Goal: Check status: Check status

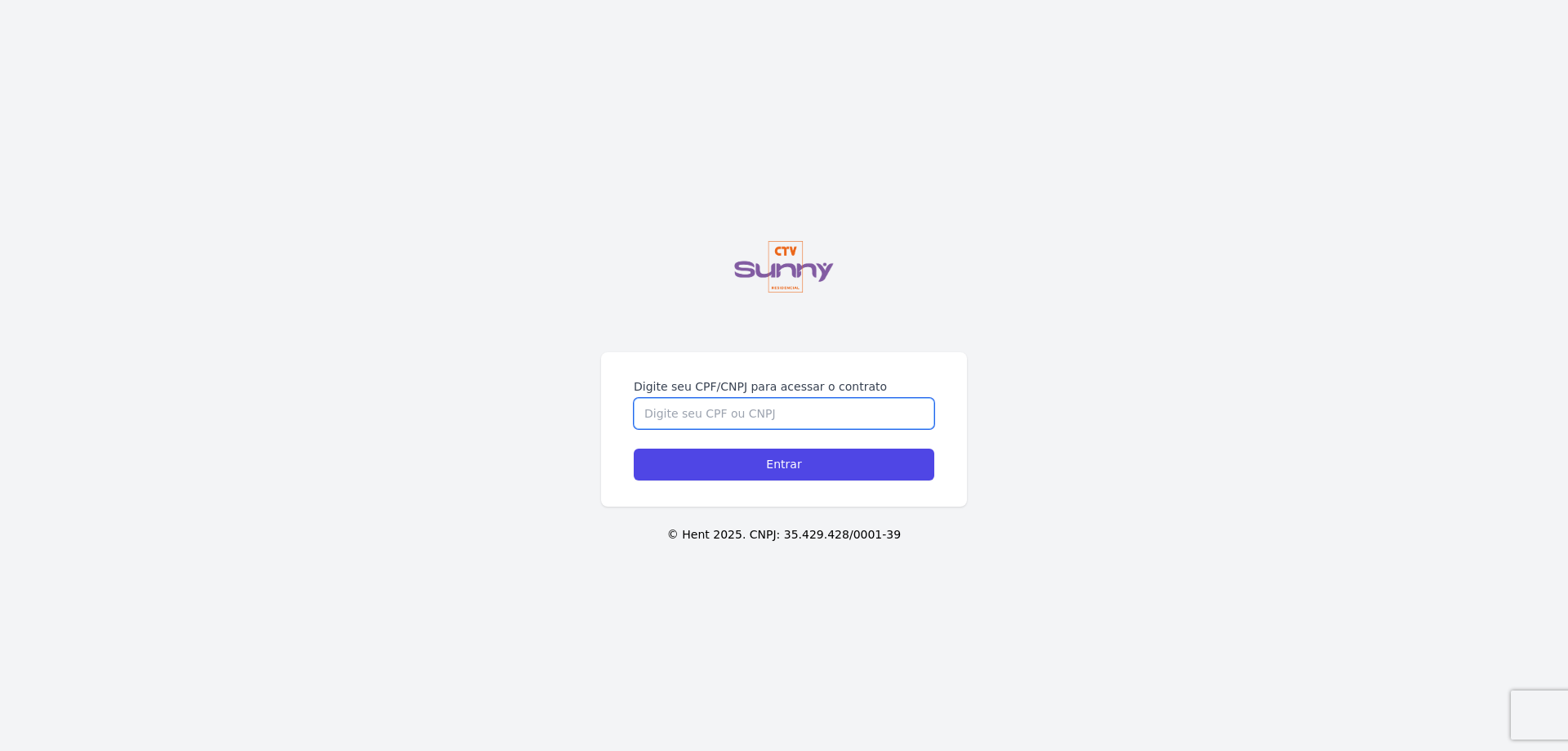
click at [668, 417] on input "Digite seu CPF/CNPJ para acessar o contrato" at bounding box center [784, 413] width 300 height 31
type input "12755665700"
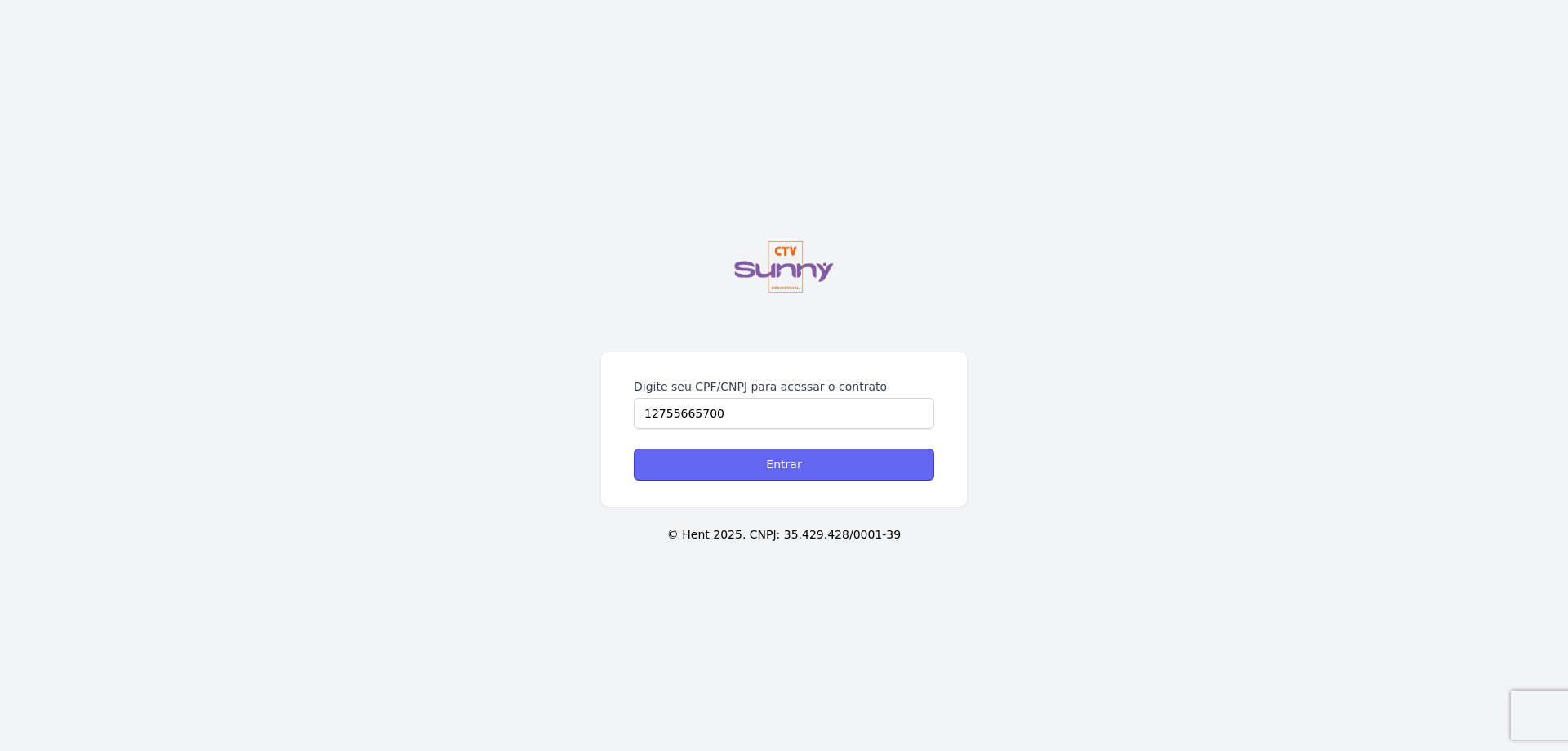
click at [858, 473] on input "Entrar" at bounding box center [784, 464] width 300 height 32
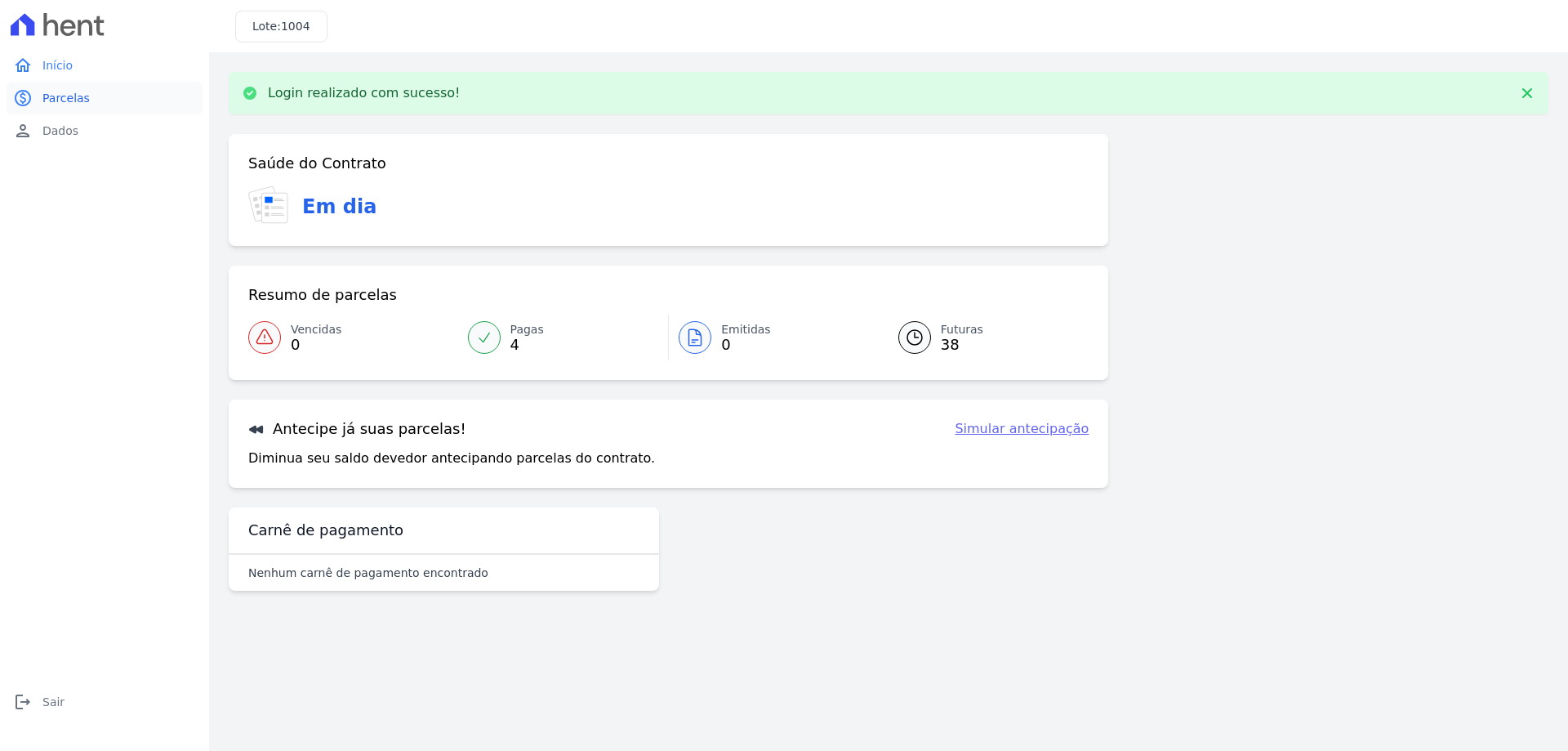
click at [60, 93] on span "Parcelas" at bounding box center [66, 98] width 48 height 16
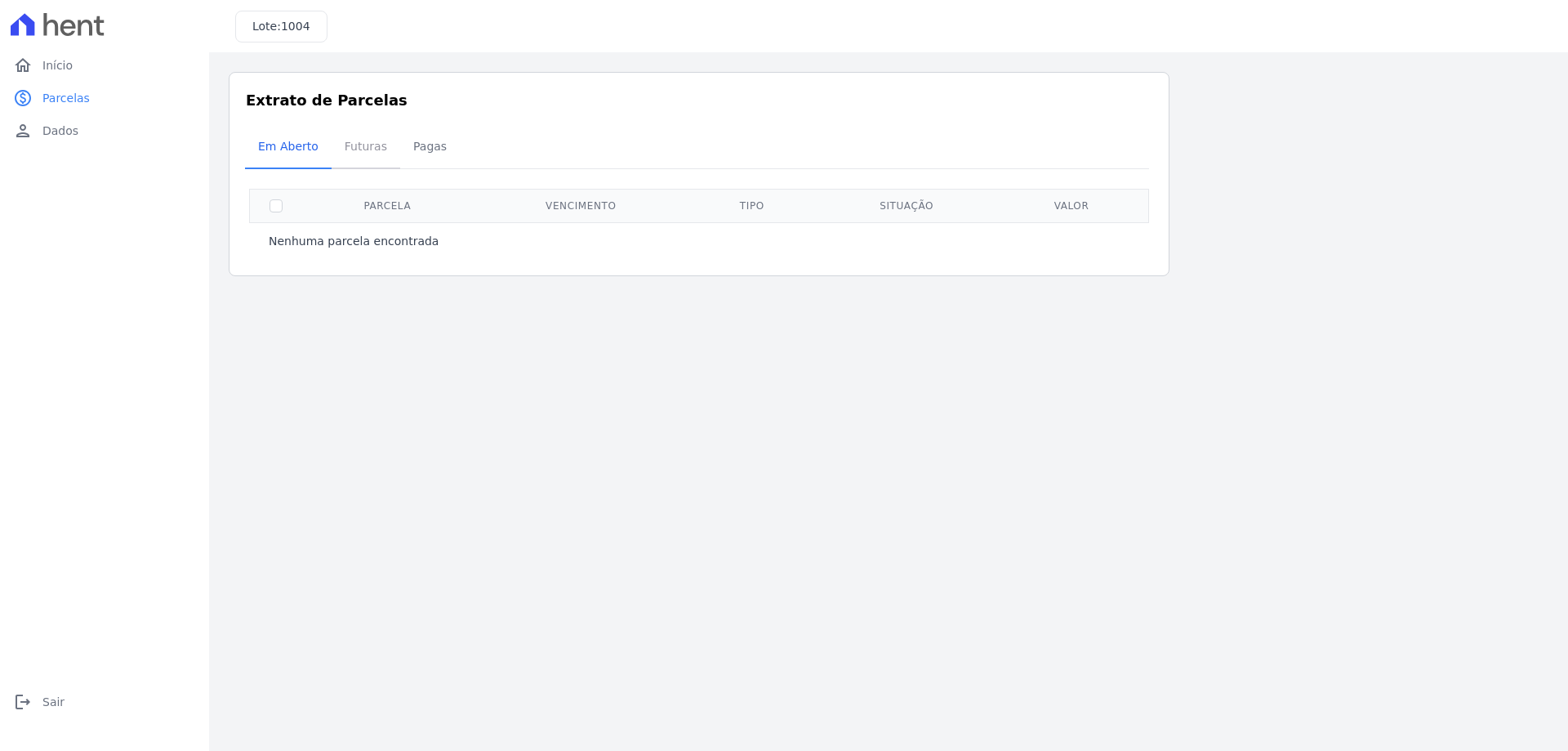
click at [353, 149] on span "Futuras" at bounding box center [366, 147] width 62 height 33
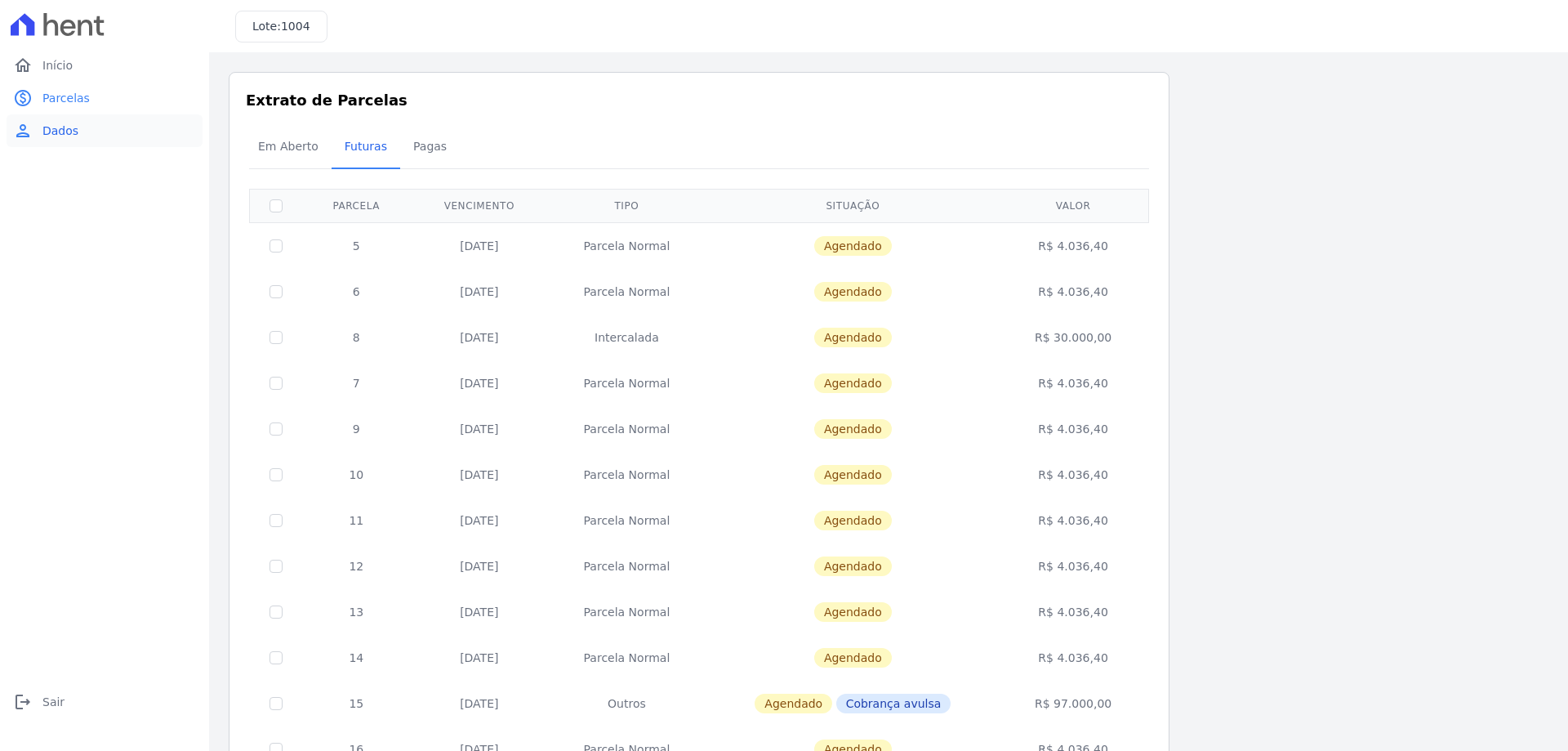
click at [63, 133] on span "Dados" at bounding box center [60, 131] width 36 height 16
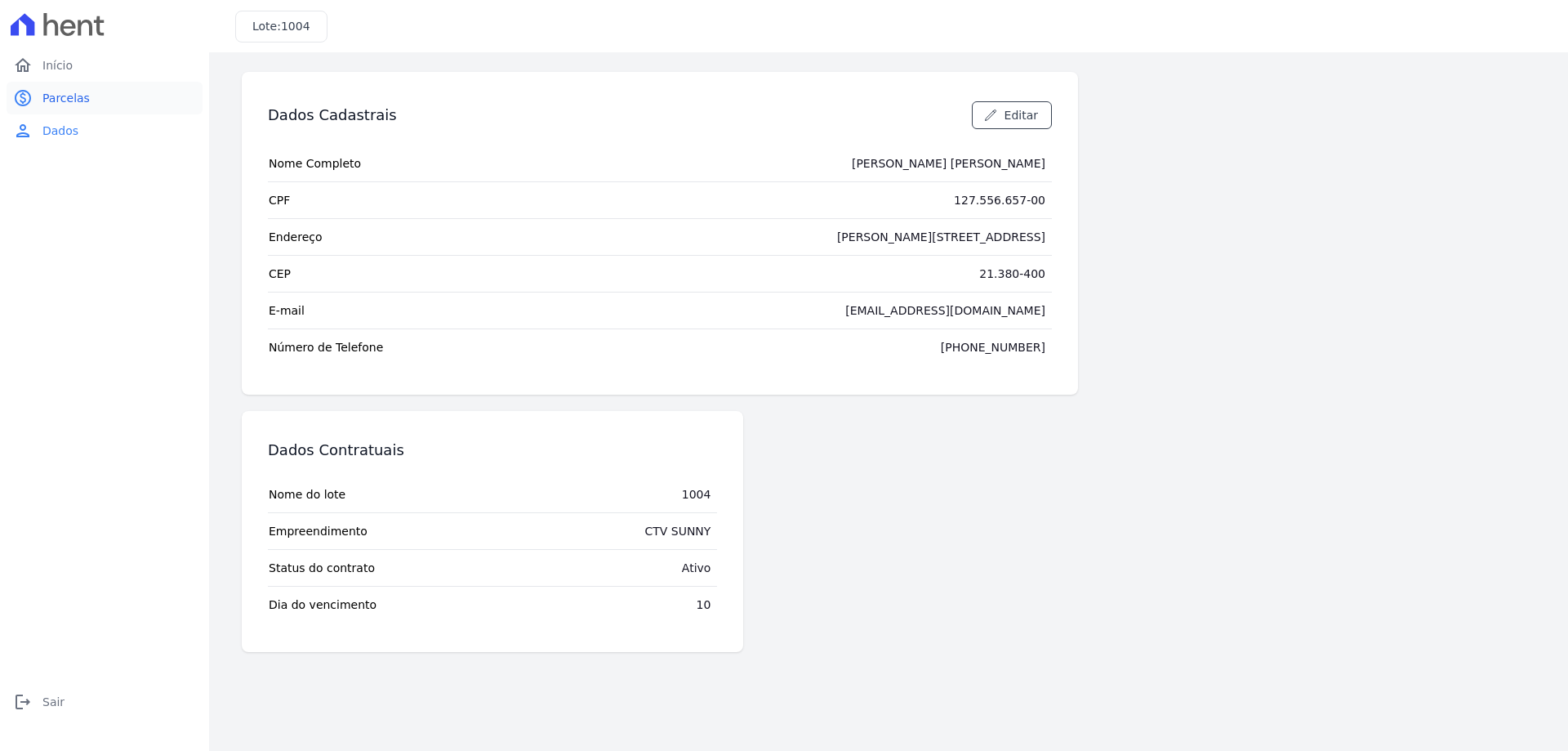
click at [69, 91] on span "Parcelas" at bounding box center [66, 98] width 48 height 16
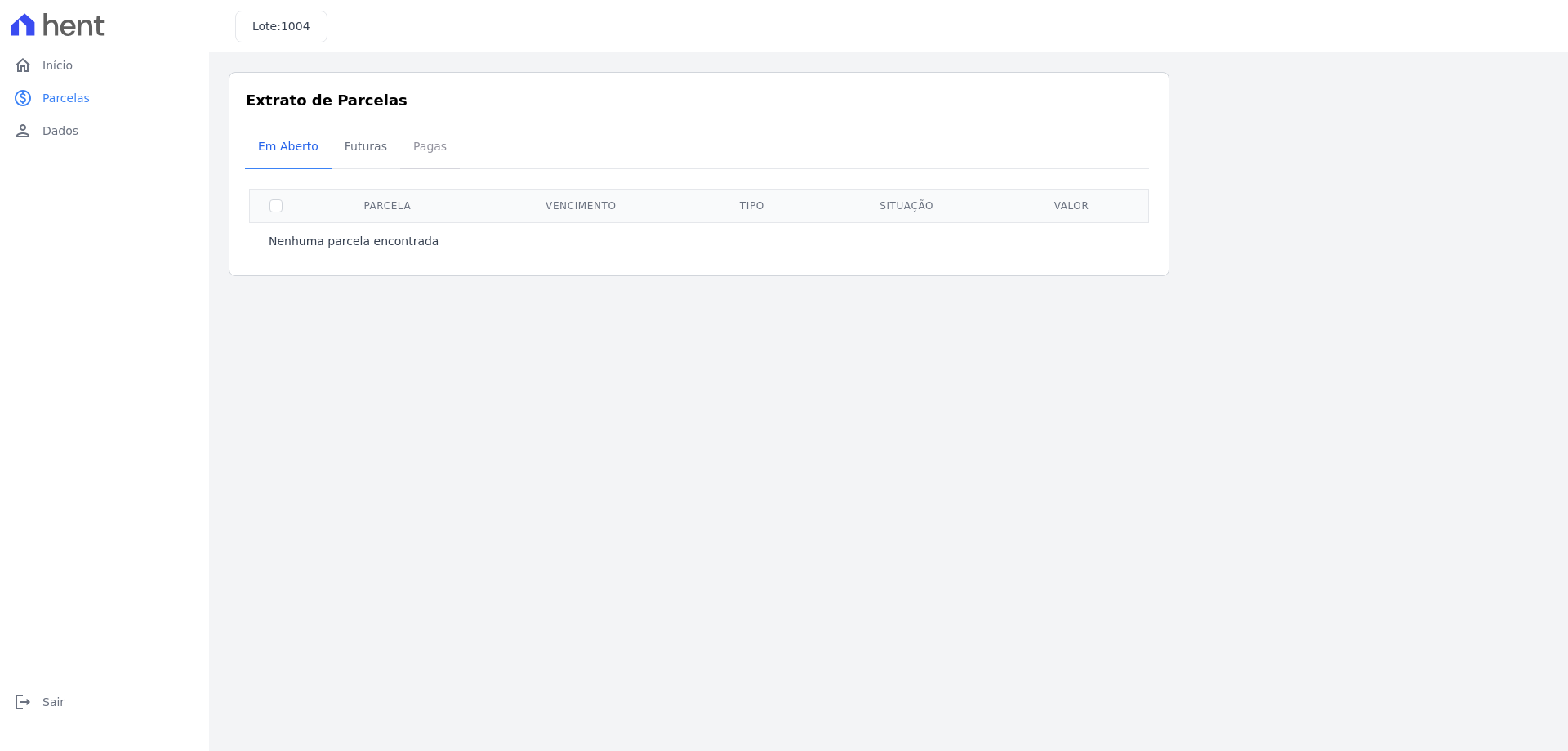
click at [410, 155] on span "Pagas" at bounding box center [430, 147] width 53 height 33
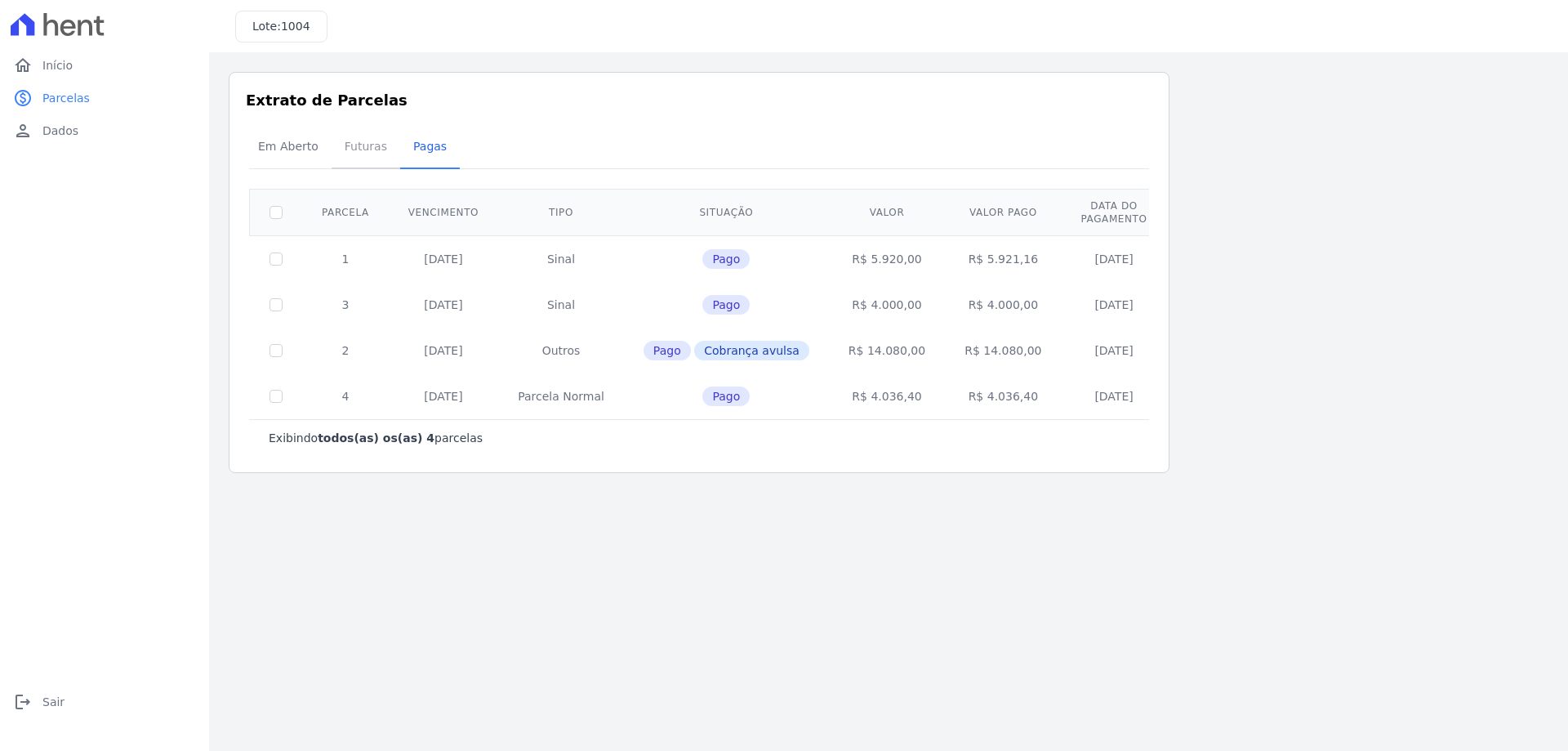
click at [365, 155] on span "Futuras" at bounding box center [366, 147] width 62 height 33
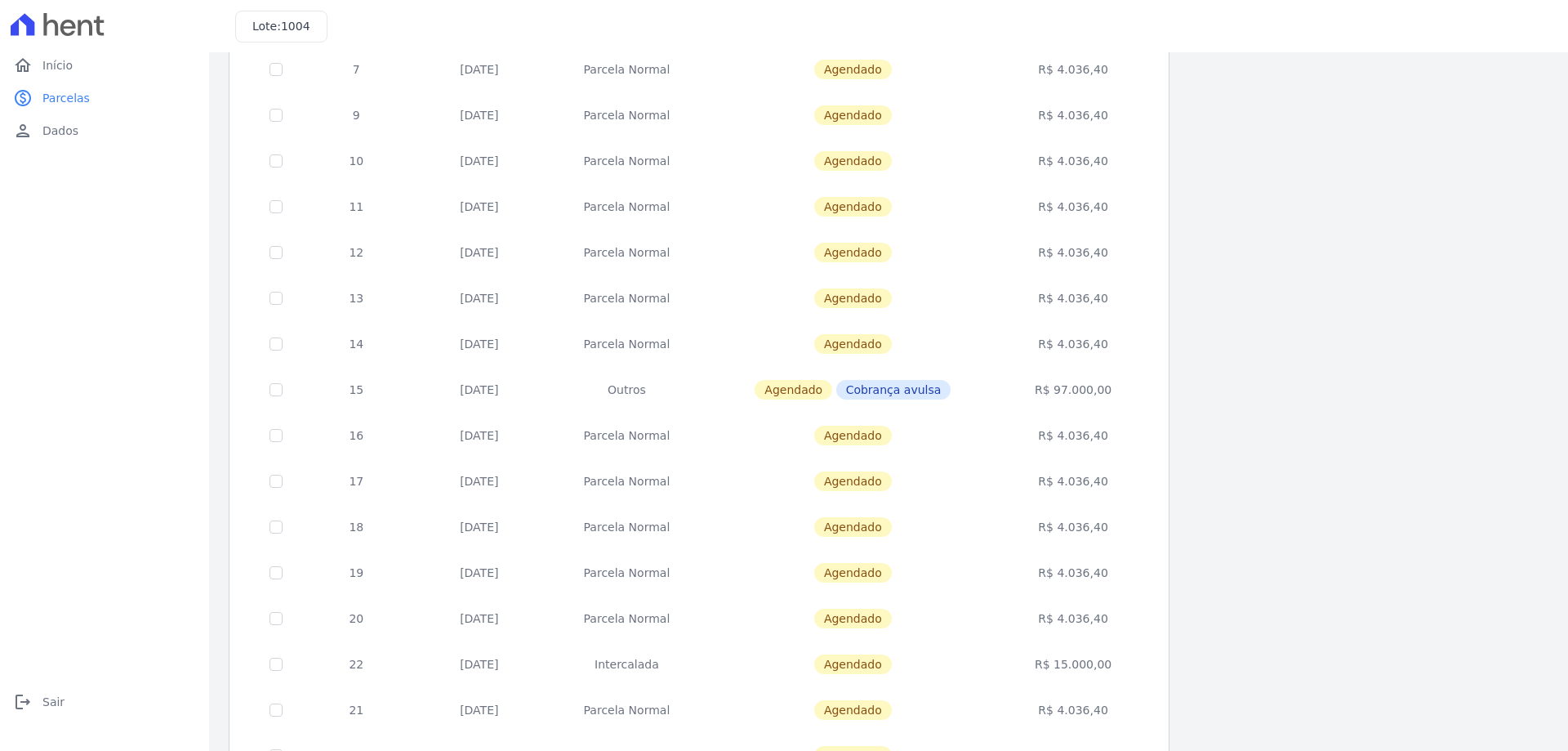
scroll to position [327, 0]
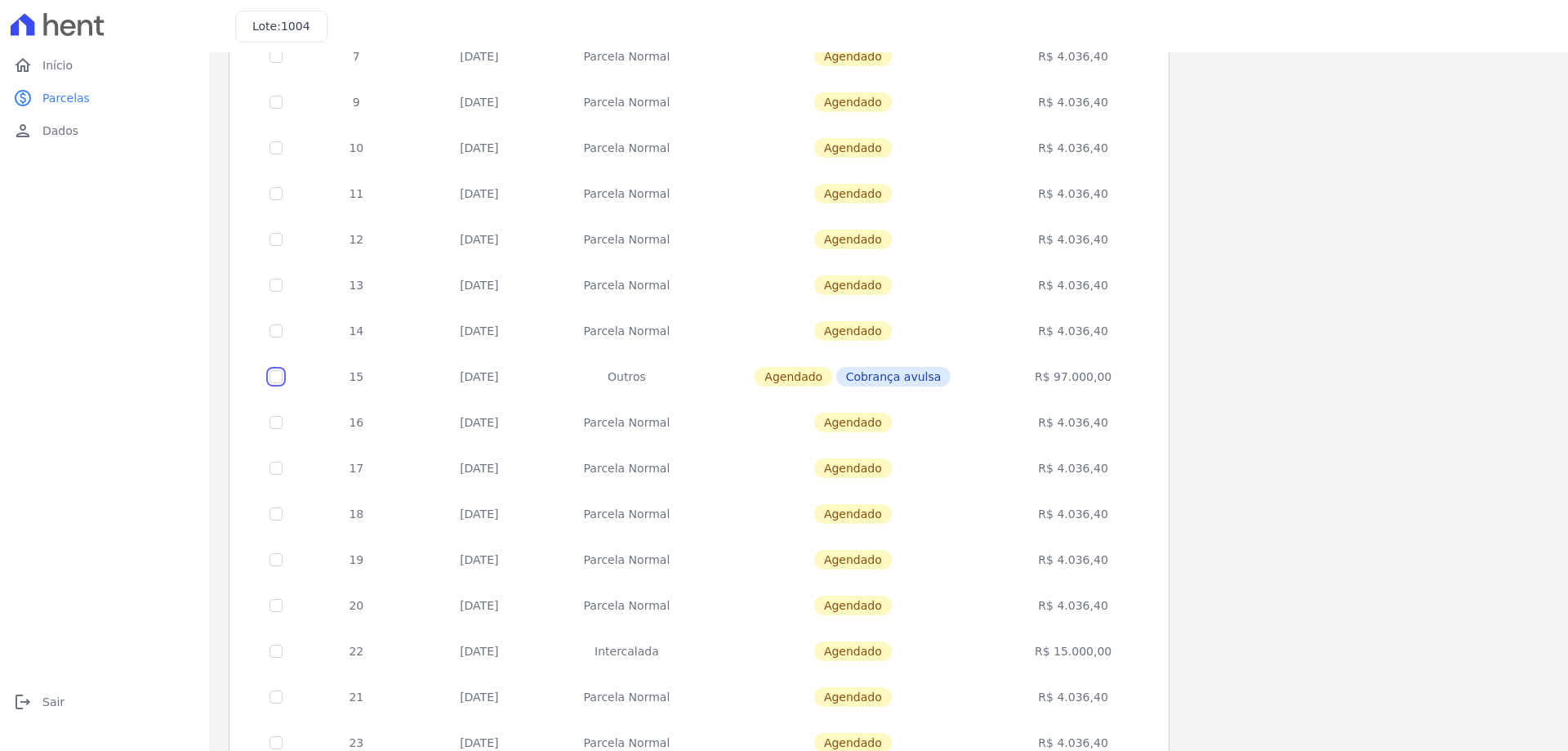
click at [275, 375] on input "checkbox" at bounding box center [276, 376] width 13 height 13
checkbox input "true"
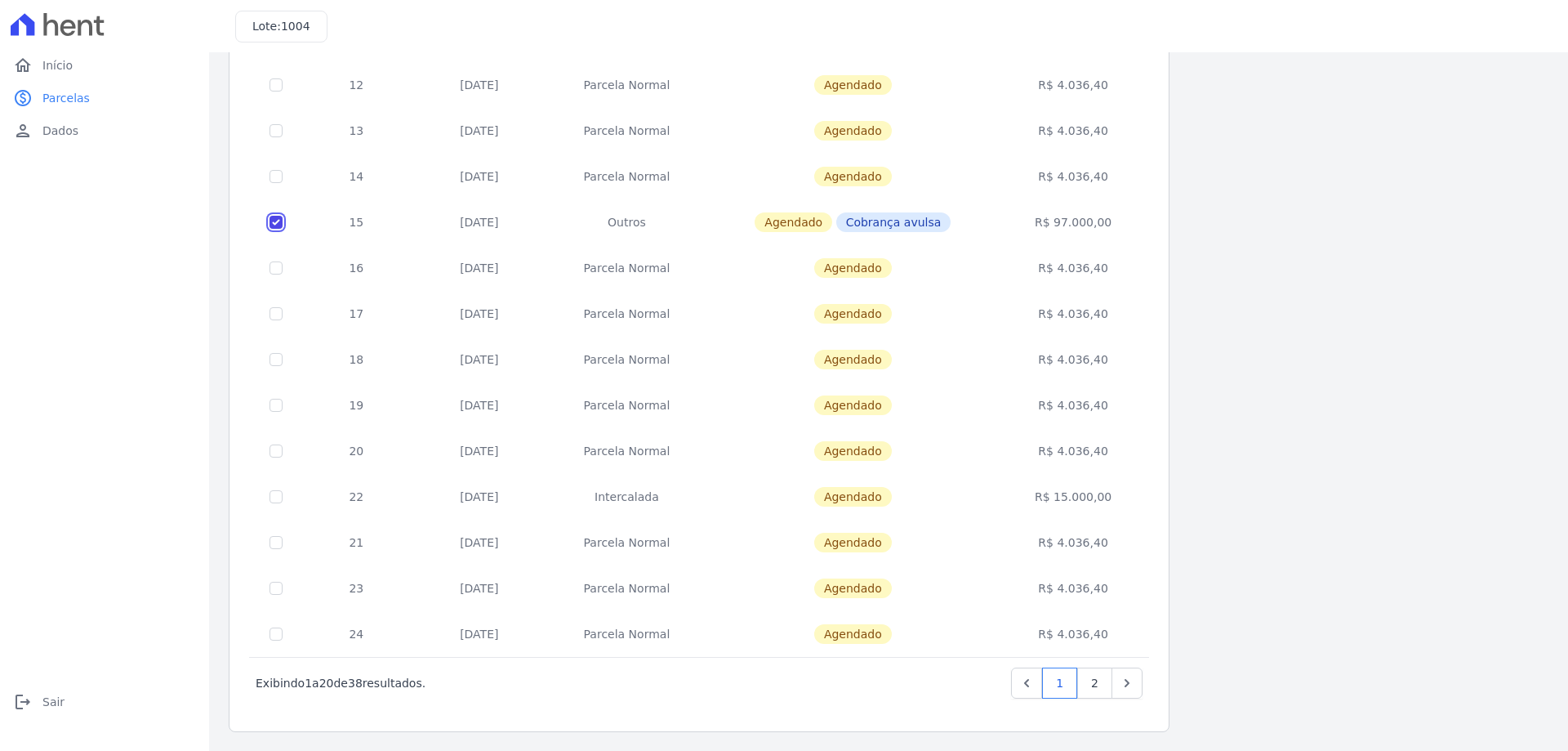
scroll to position [482, 0]
click at [1101, 683] on link "2" at bounding box center [1094, 682] width 35 height 31
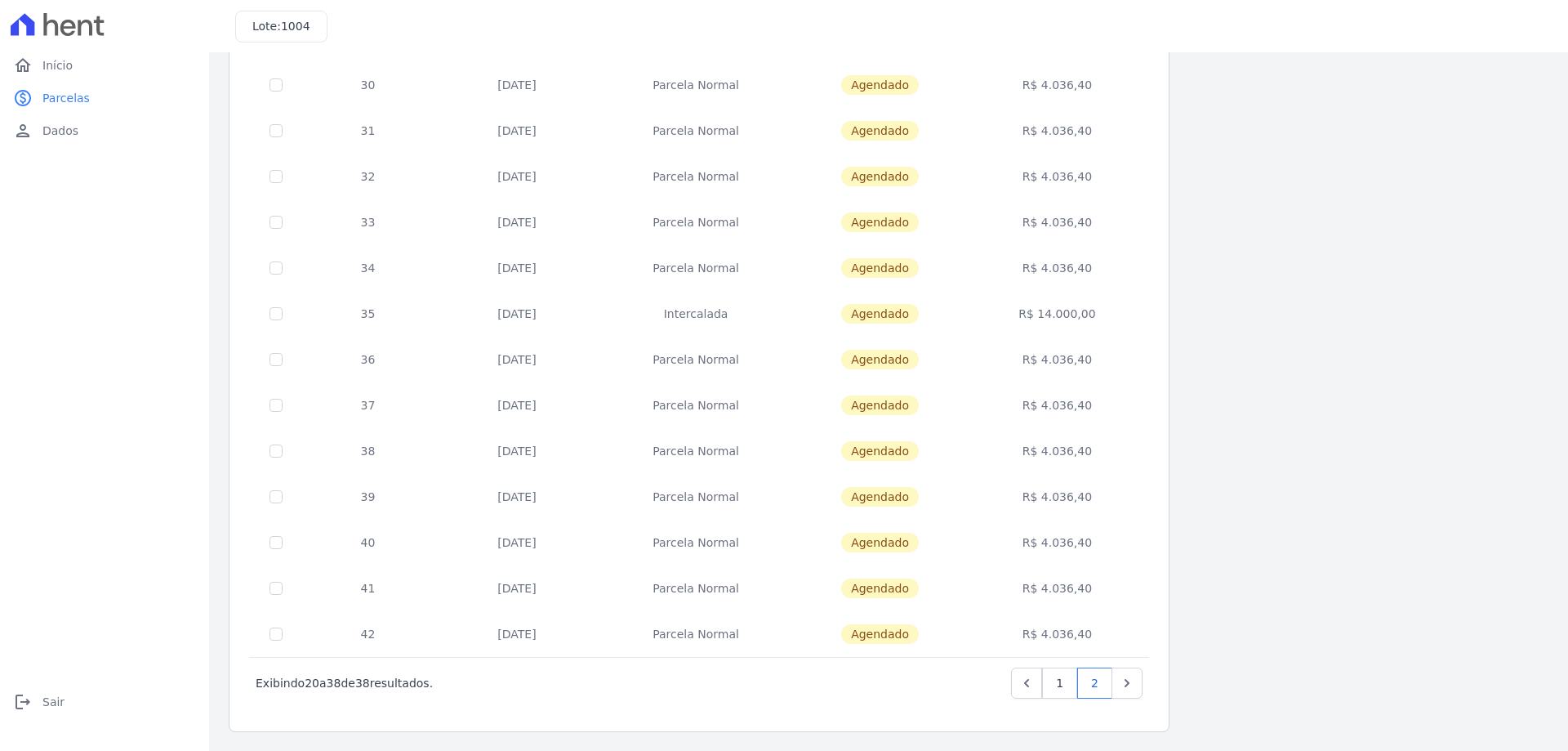
scroll to position [390, 0]
click at [1054, 687] on link "1" at bounding box center [1060, 682] width 35 height 31
